Goal: Use online tool/utility: Use online tool/utility

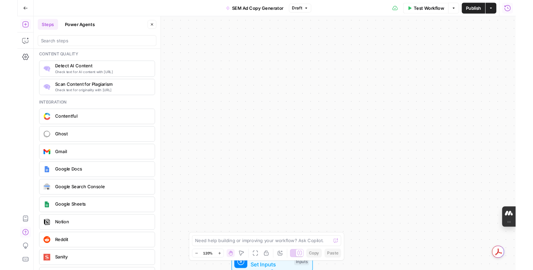
scroll to position [1140, 0]
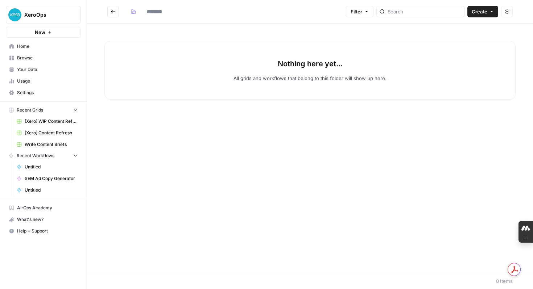
type input "***"
click at [49, 180] on span "SEM Ad Copy Generator" at bounding box center [51, 178] width 53 height 7
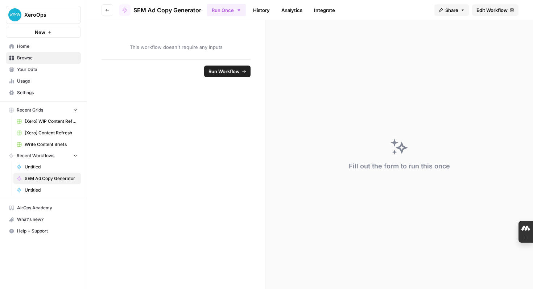
click at [234, 71] on span "Run Workflow" at bounding box center [223, 71] width 31 height 7
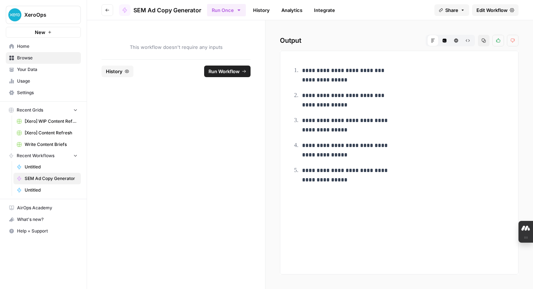
click at [167, 10] on span "SEM Ad Copy Generator" at bounding box center [167, 10] width 68 height 9
click at [124, 10] on icon at bounding box center [124, 10] width 4 height 5
click at [331, 11] on link "Integrate" at bounding box center [324, 10] width 30 height 12
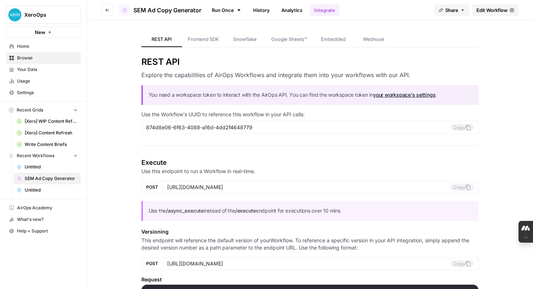
click at [295, 12] on link "Analytics" at bounding box center [292, 10] width 30 height 12
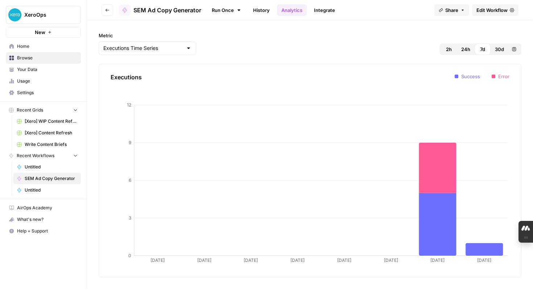
click at [270, 8] on link "History" at bounding box center [261, 10] width 25 height 12
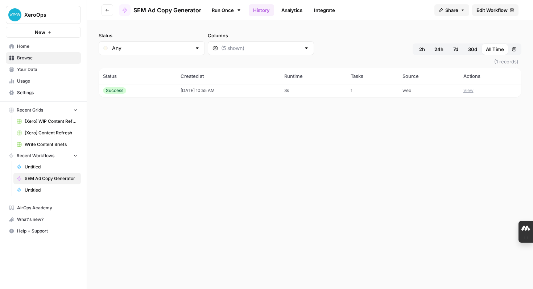
click at [108, 9] on icon "button" at bounding box center [107, 10] width 4 height 4
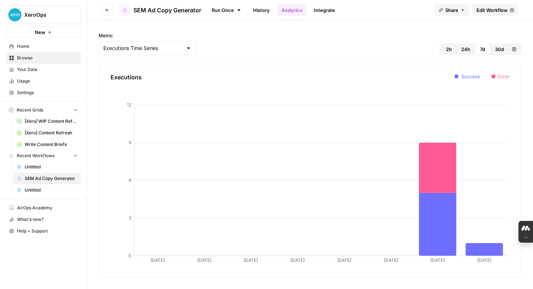
click at [159, 9] on span "SEM Ad Copy Generator" at bounding box center [167, 10] width 68 height 9
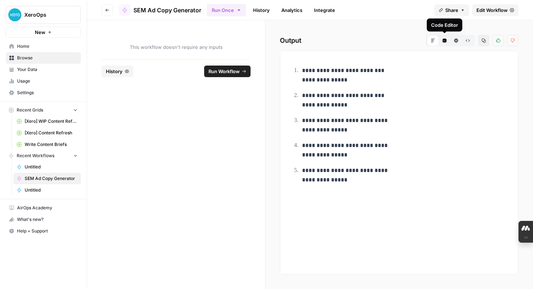
click at [444, 43] on button "Code Editor" at bounding box center [444, 41] width 12 height 12
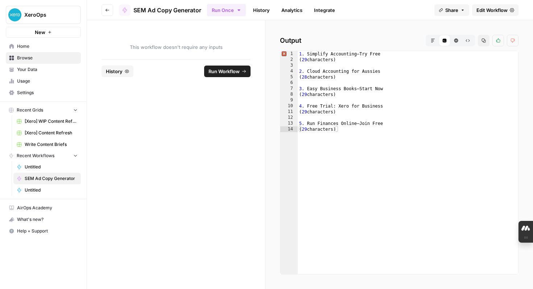
click at [477, 23] on div "Output Markdown Code Editor HTML Viewer Raw Output Copy Thumbs up Thumbs down 1…" at bounding box center [398, 154] width 267 height 269
click at [496, 11] on span "Edit Workflow" at bounding box center [491, 10] width 31 height 7
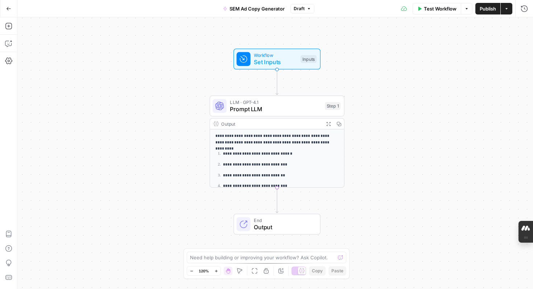
click at [9, 9] on icon "button" at bounding box center [8, 8] width 5 height 5
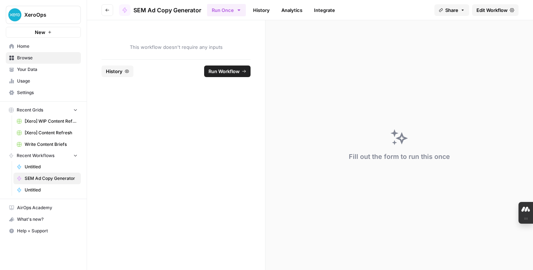
click at [215, 72] on span "Run Workflow" at bounding box center [223, 71] width 31 height 7
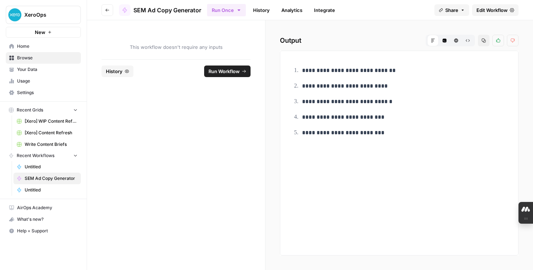
click at [487, 11] on span "Edit Workflow" at bounding box center [491, 10] width 31 height 7
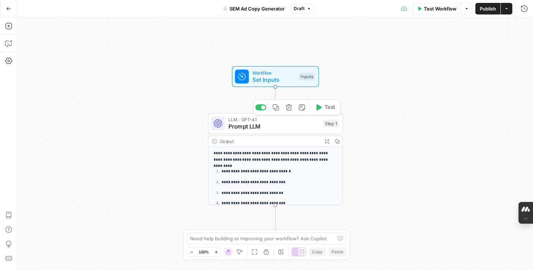
click at [289, 128] on span "Prompt LLM" at bounding box center [273, 126] width 91 height 9
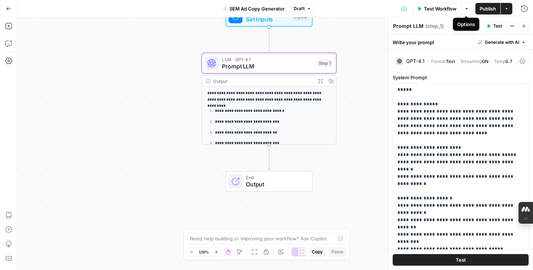
click at [466, 11] on button "Options" at bounding box center [466, 9] width 12 height 12
click at [364, 132] on div "**********" at bounding box center [274, 143] width 515 height 253
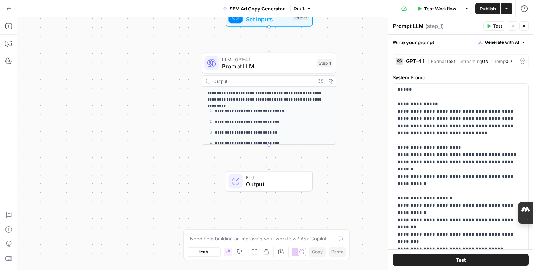
click at [507, 9] on icon "button" at bounding box center [506, 9] width 4 height 4
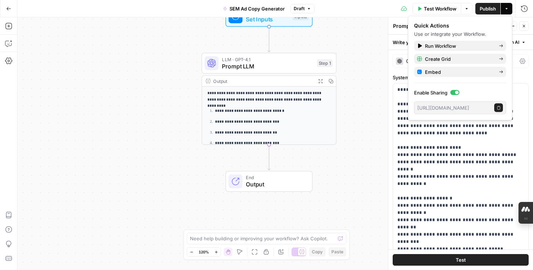
click at [366, 144] on div "**********" at bounding box center [274, 143] width 515 height 253
